Goal: Transaction & Acquisition: Download file/media

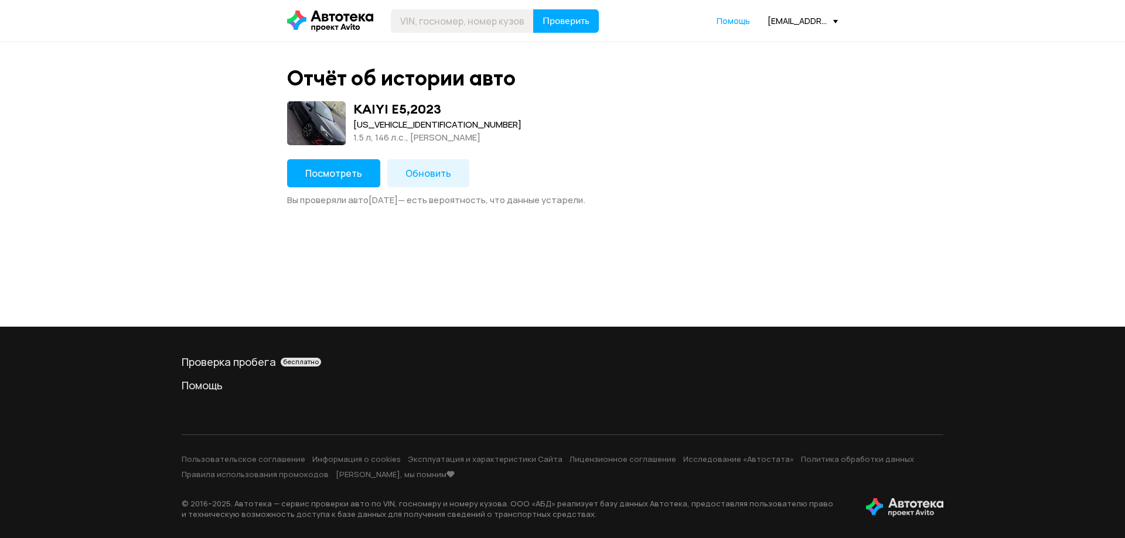
click at [336, 168] on span "Посмотреть" at bounding box center [333, 173] width 57 height 13
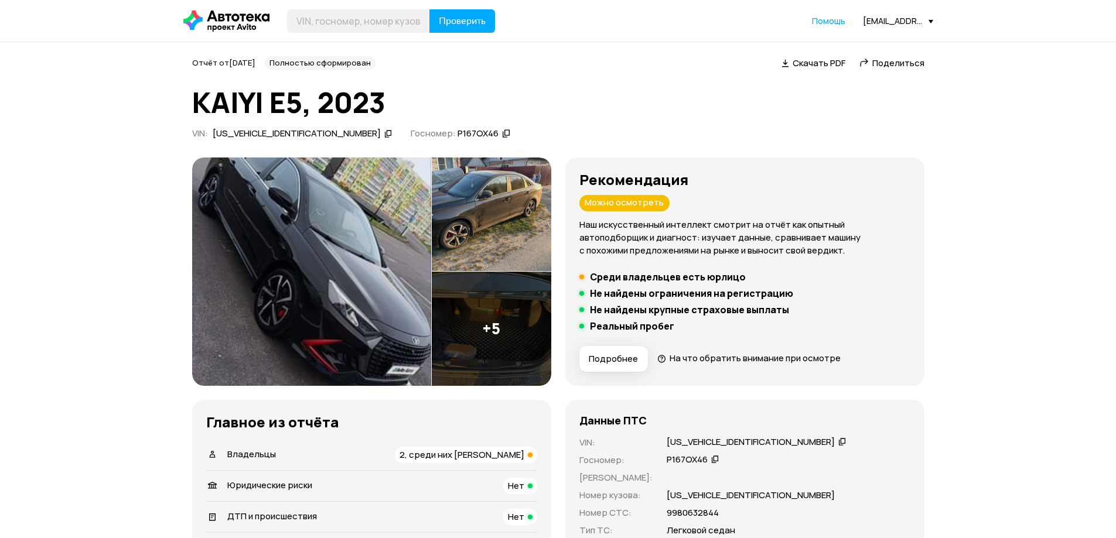
click at [889, 64] on span "Поделиться" at bounding box center [898, 63] width 52 height 12
click at [817, 65] on span "Скачать PDF" at bounding box center [819, 63] width 53 height 12
